Goal: Navigation & Orientation: Find specific page/section

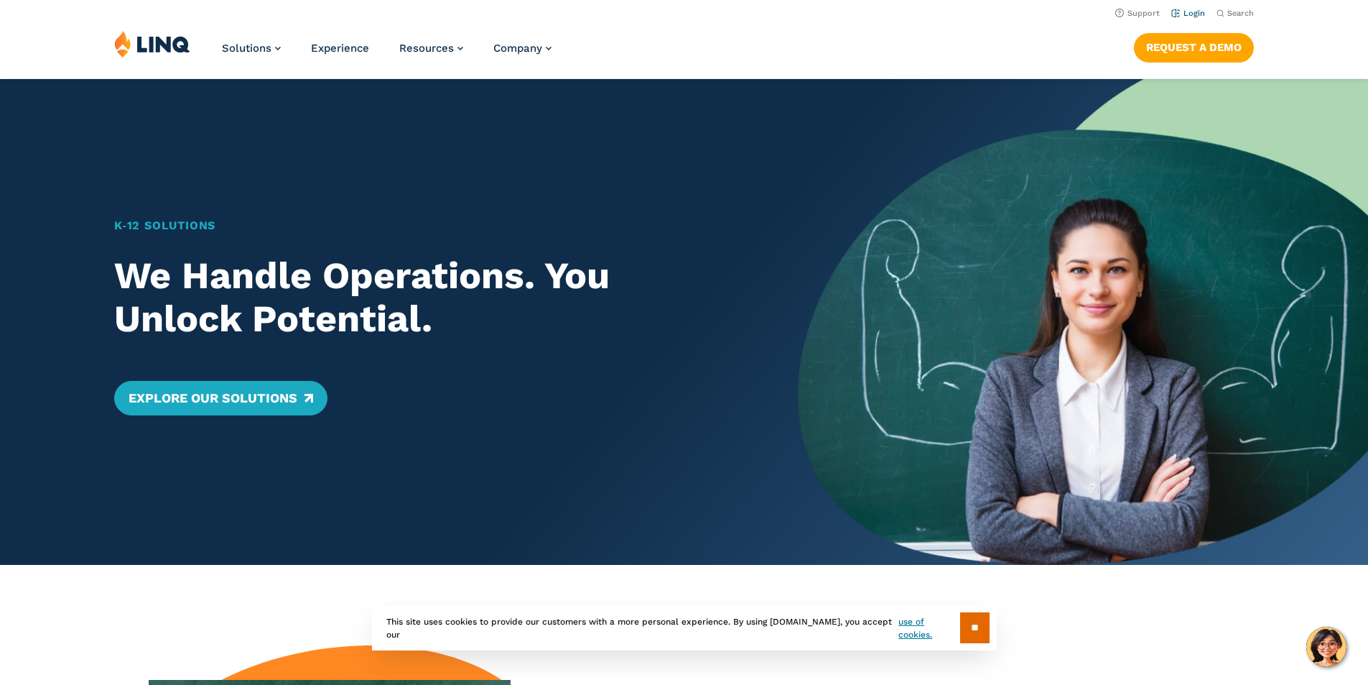
click at [1178, 14] on link "Login" at bounding box center [1189, 13] width 34 height 9
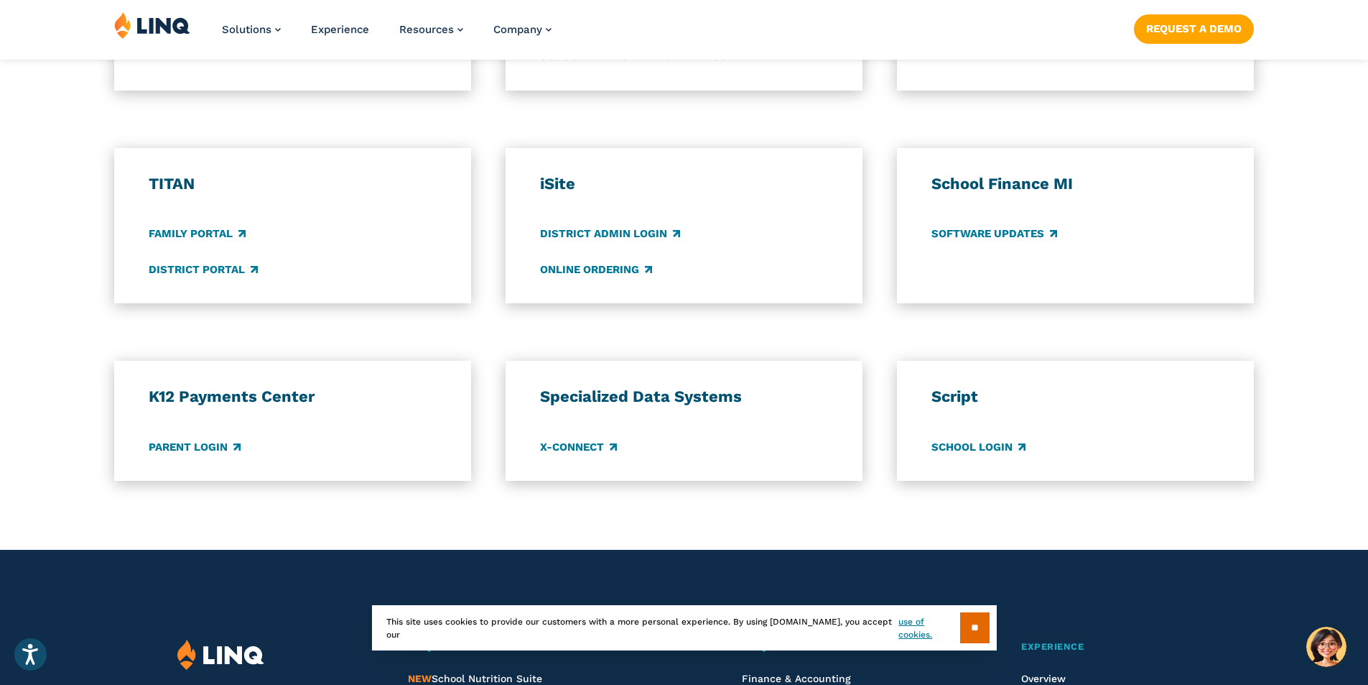
scroll to position [1006, 0]
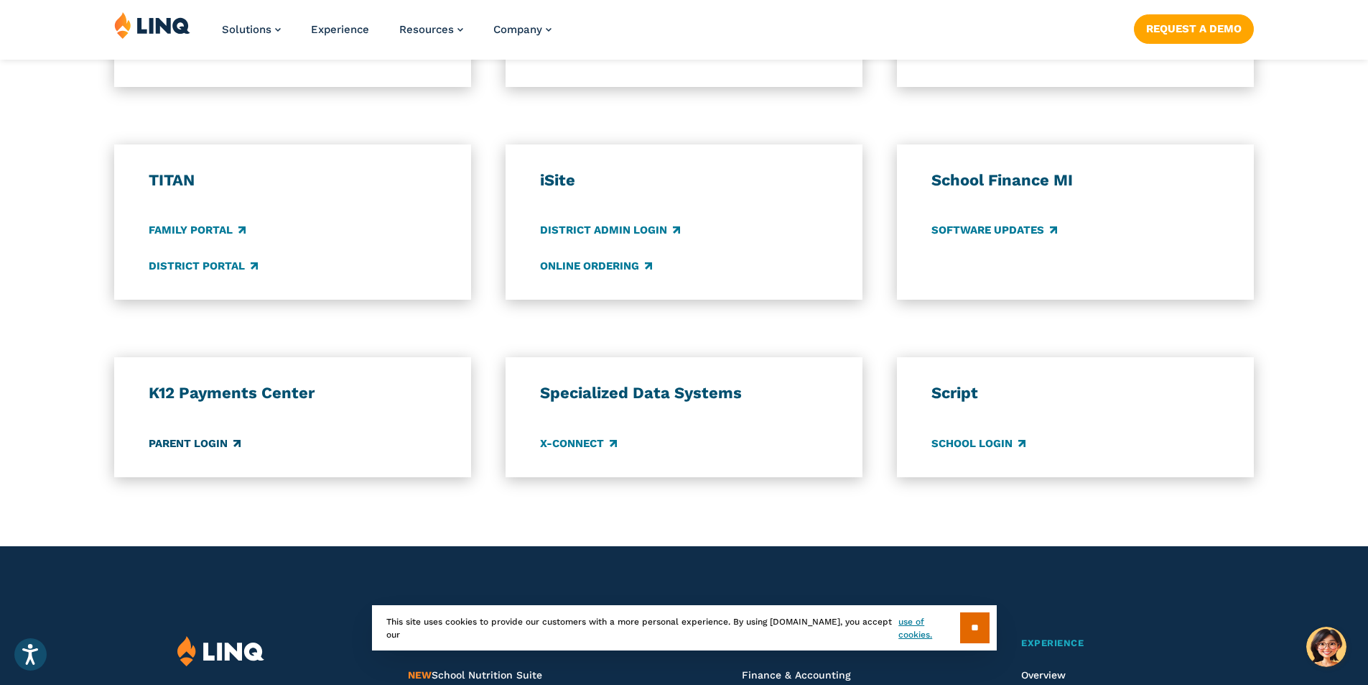
click at [222, 442] on link "Parent Login" at bounding box center [195, 443] width 92 height 16
